Goal: Task Accomplishment & Management: Manage account settings

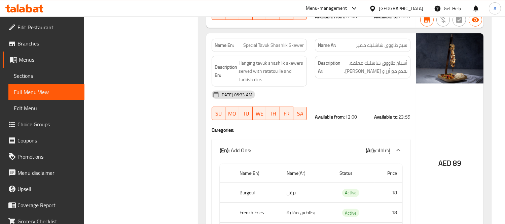
click at [36, 9] on icon at bounding box center [24, 8] width 38 height 8
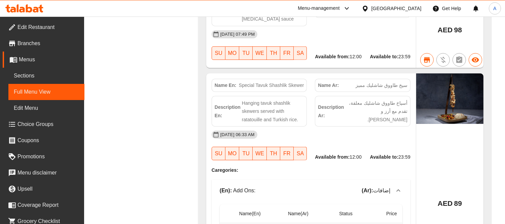
scroll to position [1448, 0]
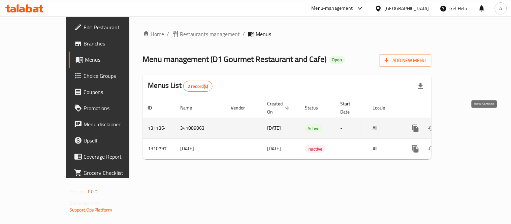
click at [468, 124] on icon "enhanced table" at bounding box center [464, 128] width 8 height 8
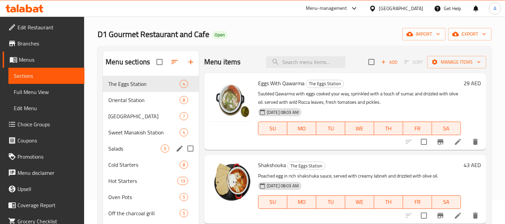
scroll to position [37, 0]
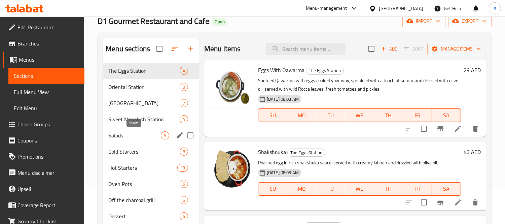
click at [129, 137] on span "Salads" at bounding box center [134, 135] width 53 height 8
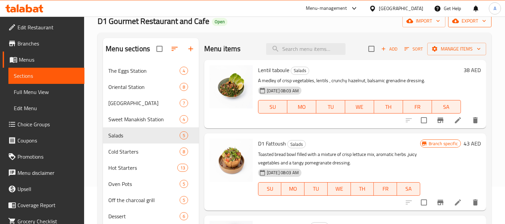
click at [468, 24] on span "export" at bounding box center [470, 21] width 33 height 8
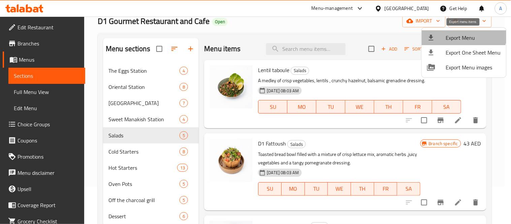
click at [461, 31] on li "Export Menu" at bounding box center [463, 37] width 84 height 15
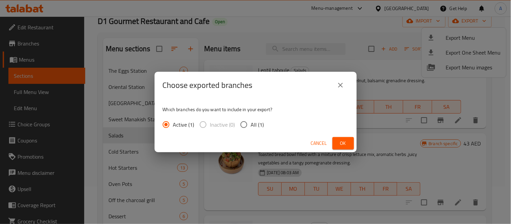
click at [258, 121] on span "All (1)" at bounding box center [257, 124] width 13 height 8
click at [251, 121] on input "All (1)" at bounding box center [244, 124] width 14 height 14
radio input "true"
click at [333, 141] on button "Ok" at bounding box center [343, 143] width 22 height 12
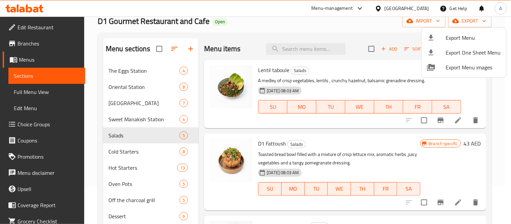
click at [451, 118] on div at bounding box center [255, 112] width 511 height 224
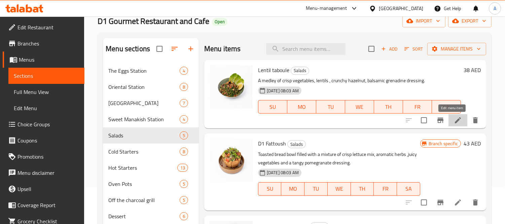
click at [454, 119] on icon at bounding box center [458, 120] width 8 height 8
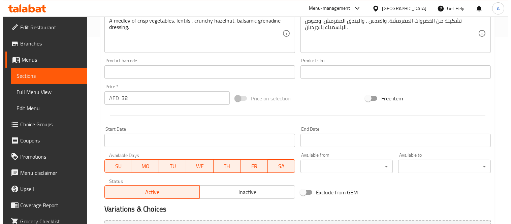
scroll to position [260, 0]
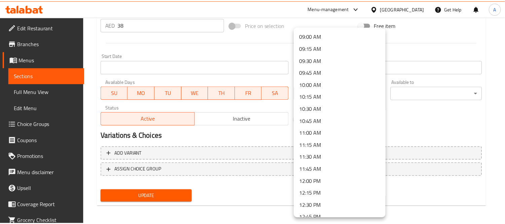
scroll to position [449, 0]
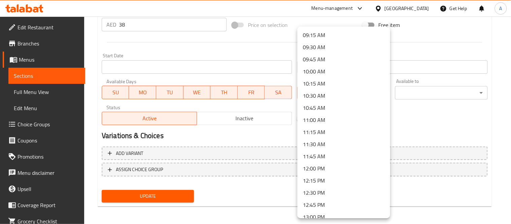
click at [327, 169] on li "12:00 PM" at bounding box center [343, 168] width 93 height 12
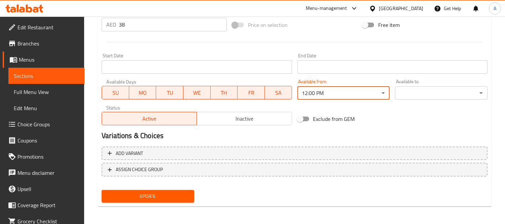
click at [426, 85] on div "Available to ​ ​" at bounding box center [441, 89] width 93 height 21
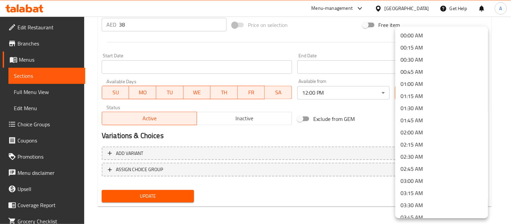
click at [421, 132] on li "02:00 AM" at bounding box center [441, 132] width 93 height 12
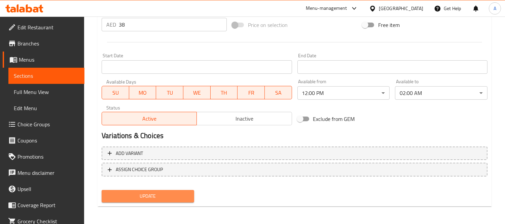
click at [165, 193] on span "Update" at bounding box center [148, 196] width 82 height 8
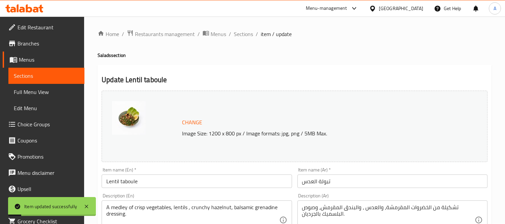
scroll to position [0, 0]
click at [250, 34] on span "Sections" at bounding box center [243, 34] width 19 height 8
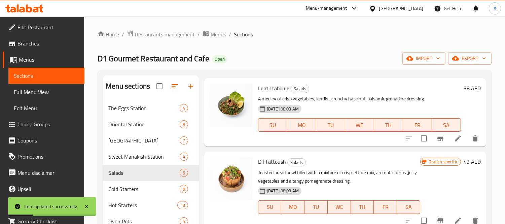
scroll to position [37, 0]
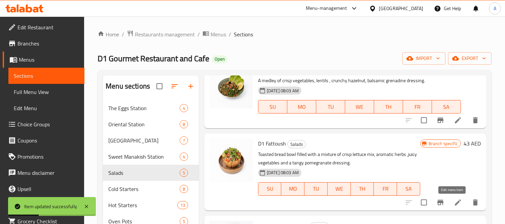
click at [454, 200] on icon at bounding box center [458, 202] width 8 height 8
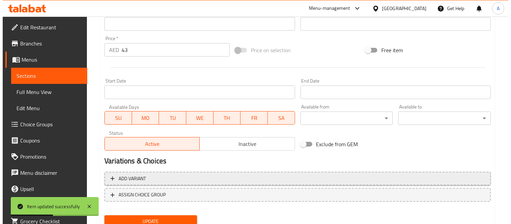
scroll to position [260, 0]
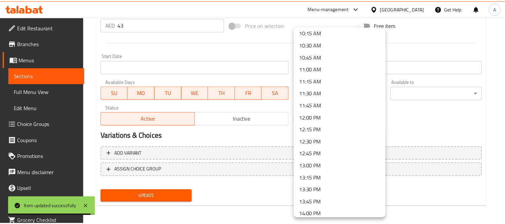
scroll to position [523, 0]
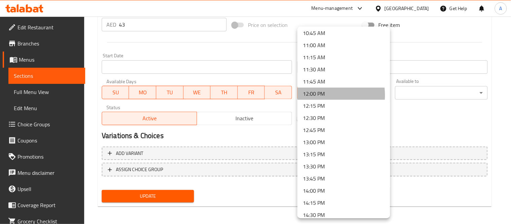
click at [323, 95] on li "12:00 PM" at bounding box center [343, 94] width 93 height 12
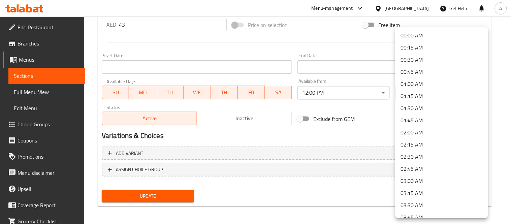
click at [416, 135] on li "02:00 AM" at bounding box center [441, 132] width 93 height 12
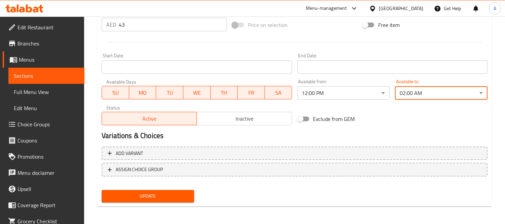
click at [179, 188] on div "Update" at bounding box center [148, 196] width 98 height 18
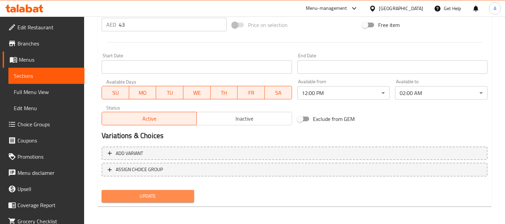
click at [176, 192] on span "Update" at bounding box center [148, 196] width 82 height 8
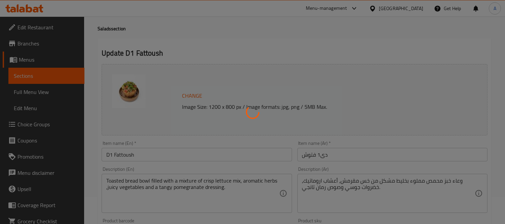
scroll to position [0, 0]
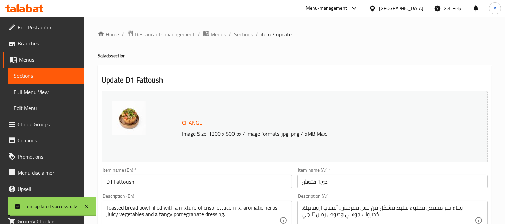
click at [243, 32] on span "Sections" at bounding box center [243, 34] width 19 height 8
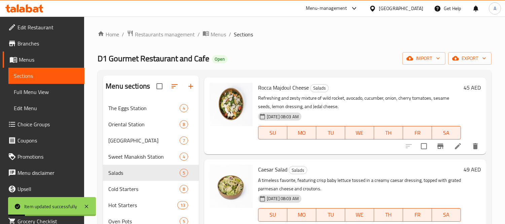
scroll to position [187, 0]
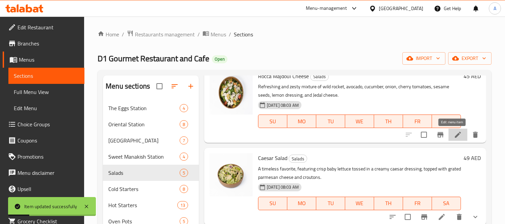
click at [455, 134] on icon at bounding box center [458, 135] width 6 height 6
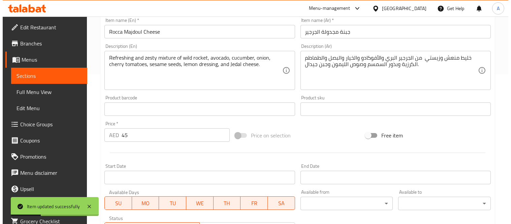
scroll to position [260, 0]
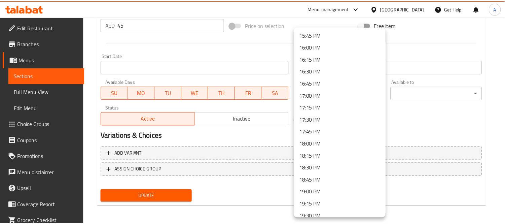
scroll to position [540, 0]
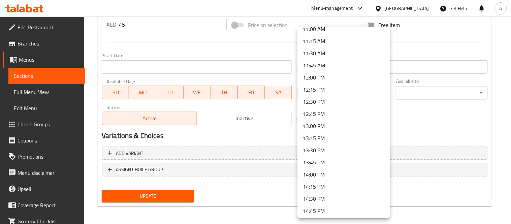
click at [334, 75] on li "12:00 PM" at bounding box center [343, 77] width 93 height 12
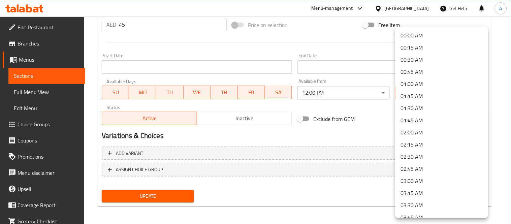
click at [414, 133] on li "02:00 AM" at bounding box center [441, 132] width 93 height 12
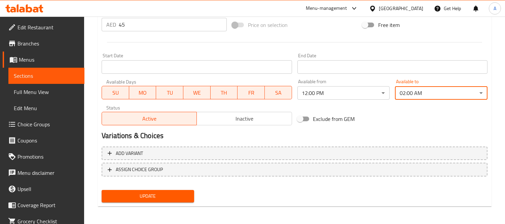
click at [172, 194] on span "Update" at bounding box center [148, 196] width 82 height 8
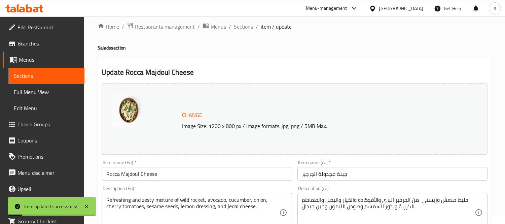
scroll to position [0, 0]
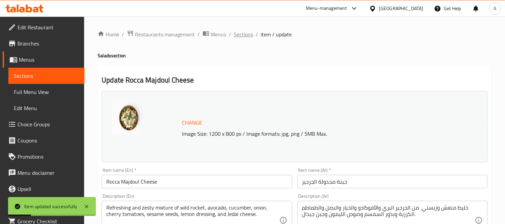
click at [247, 35] on span "Sections" at bounding box center [243, 34] width 19 height 8
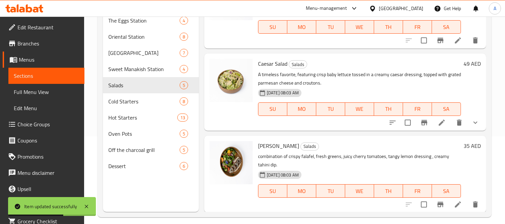
scroll to position [94, 0]
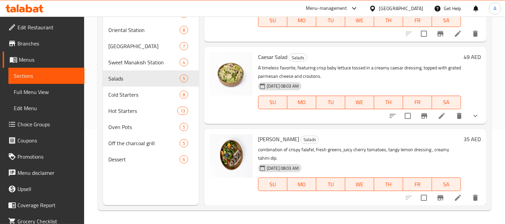
click at [25, 90] on span "Full Menu View" at bounding box center [46, 92] width 65 height 8
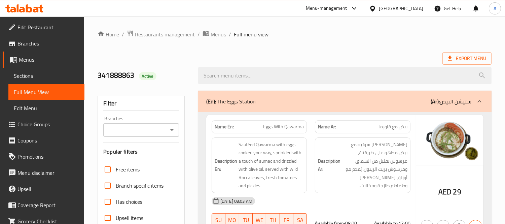
click at [219, 98] on p "(En): The Eggs Station" at bounding box center [230, 101] width 49 height 8
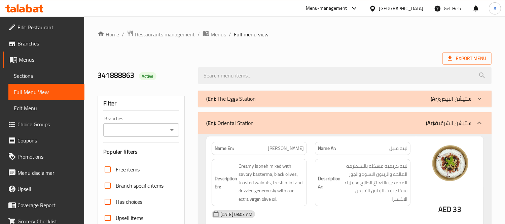
click at [219, 116] on div "(En): Oriental Station (Ar): ستيشن الشرقية" at bounding box center [344, 123] width 293 height 22
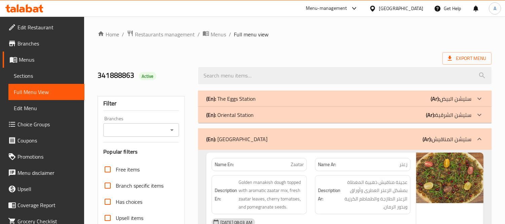
click at [225, 135] on p "(En): Manakish Station" at bounding box center [236, 139] width 61 height 8
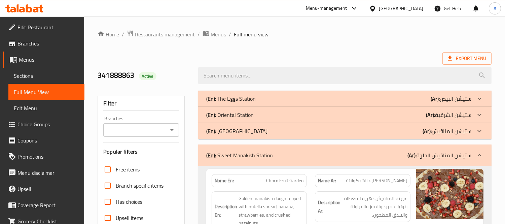
click at [228, 152] on p "(En): Sweet Manakish Station" at bounding box center [239, 155] width 67 height 8
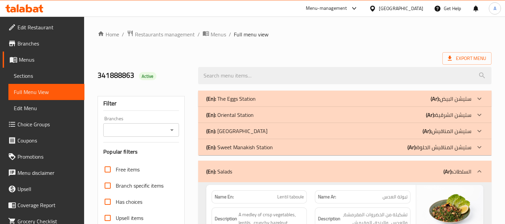
click at [228, 166] on div "(En): Salads (Ar): السلطات" at bounding box center [344, 172] width 293 height 22
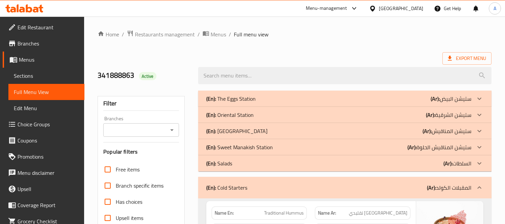
click at [230, 178] on div "(En): Cold Starters (Ar): المقبلات الكولد" at bounding box center [344, 188] width 293 height 22
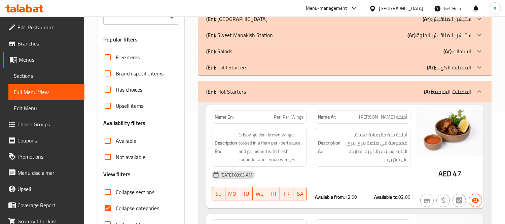
scroll to position [149, 0]
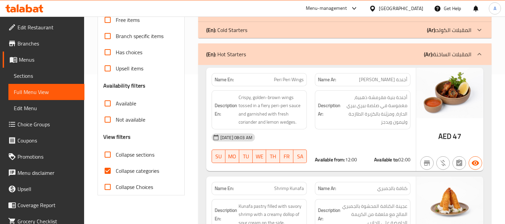
click at [131, 168] on span "Collapse categories" at bounding box center [137, 171] width 43 height 8
click at [116, 168] on input "Collapse categories" at bounding box center [108, 171] width 16 height 16
checkbox input "false"
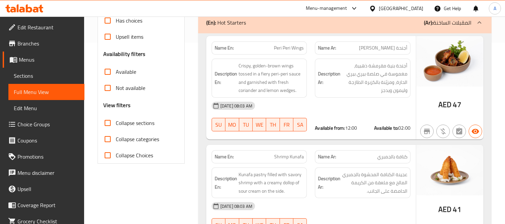
scroll to position [187, 0]
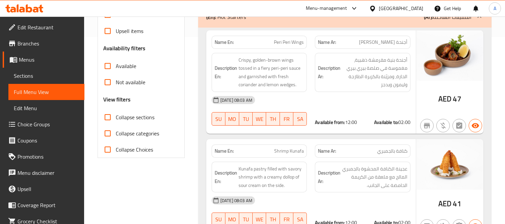
click at [126, 117] on span "Collapse sections" at bounding box center [135, 117] width 39 height 8
click at [116, 117] on input "Collapse sections" at bounding box center [108, 117] width 16 height 16
checkbox input "true"
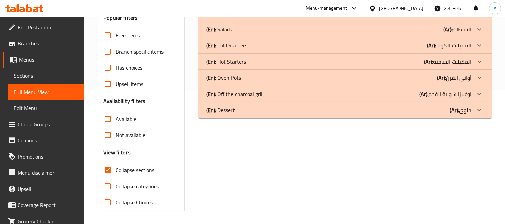
scroll to position [83, 0]
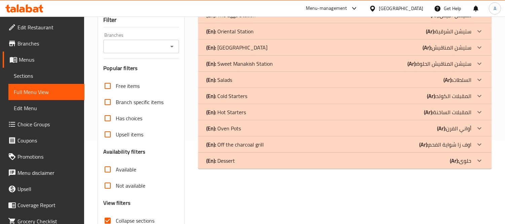
click at [218, 76] on p "(En): Salads" at bounding box center [219, 80] width 26 height 8
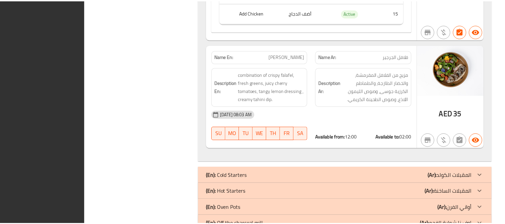
scroll to position [816, 0]
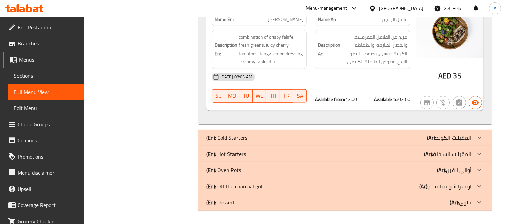
click at [36, 80] on link "Sections" at bounding box center [46, 76] width 76 height 16
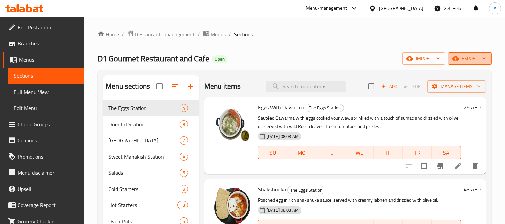
click at [468, 52] on button "export" at bounding box center [469, 58] width 43 height 12
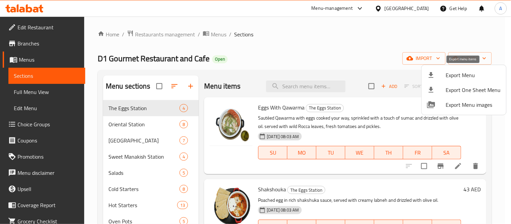
click at [464, 72] on span "Export Menu" at bounding box center [473, 75] width 55 height 8
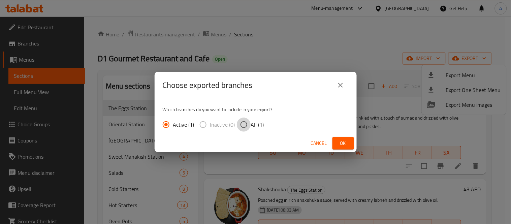
click at [246, 125] on input "All (1)" at bounding box center [244, 124] width 14 height 14
radio input "true"
click at [338, 142] on span "Ok" at bounding box center [343, 143] width 11 height 8
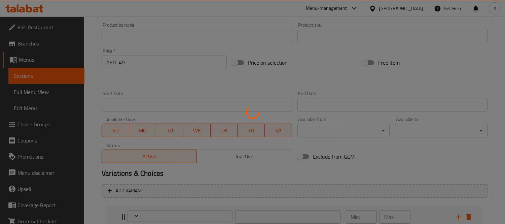
scroll to position [262, 0]
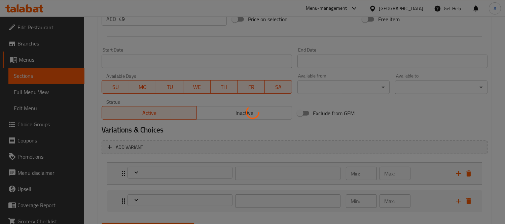
type input "اختيارك من"
type input "0"
type input "1"
type input "اختيارك من"
type input "0"
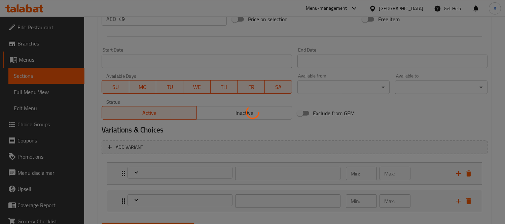
type input "1"
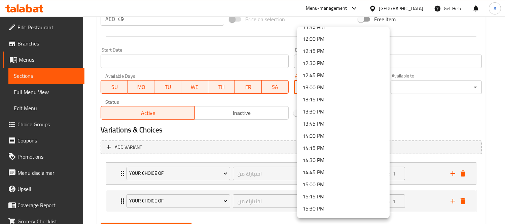
scroll to position [561, 0]
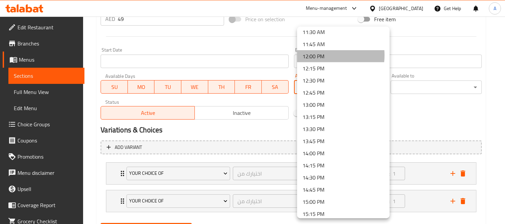
drag, startPoint x: 316, startPoint y: 55, endPoint x: 331, endPoint y: 64, distance: 16.8
click at [317, 55] on li "12:00 PM" at bounding box center [343, 56] width 93 height 12
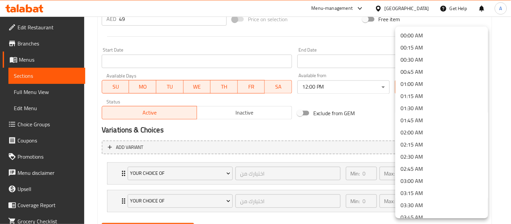
click at [424, 130] on li "02:00 AM" at bounding box center [441, 132] width 93 height 12
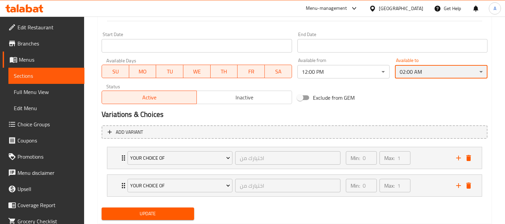
scroll to position [300, 0]
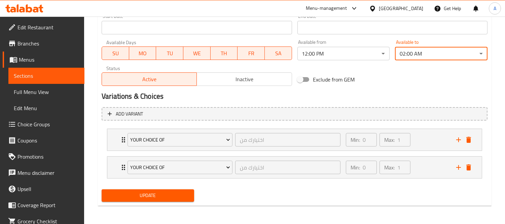
click at [129, 196] on span "Update" at bounding box center [148, 195] width 82 height 8
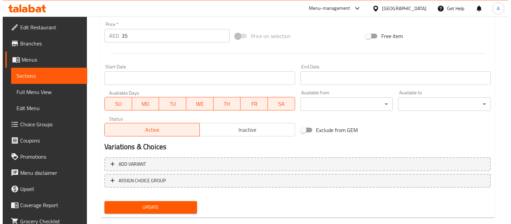
scroll to position [256, 0]
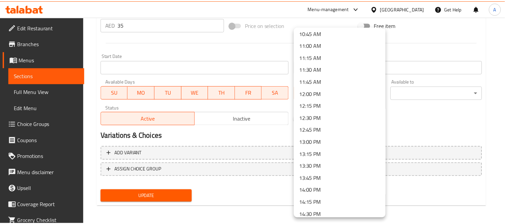
scroll to position [561, 0]
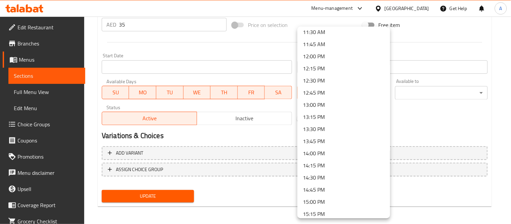
click at [317, 58] on li "12:00 PM" at bounding box center [343, 56] width 93 height 12
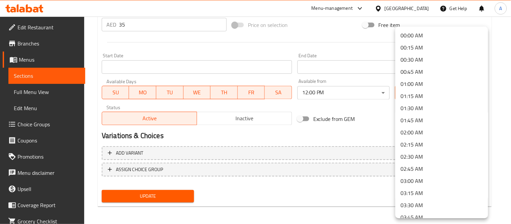
click at [412, 130] on li "02:00 AM" at bounding box center [441, 132] width 93 height 12
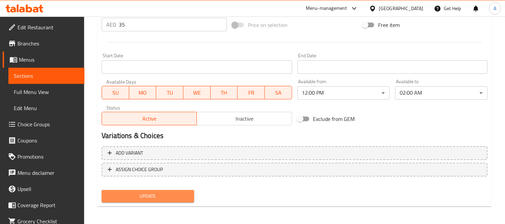
click at [162, 195] on span "Update" at bounding box center [148, 196] width 82 height 8
